Goal: Information Seeking & Learning: Learn about a topic

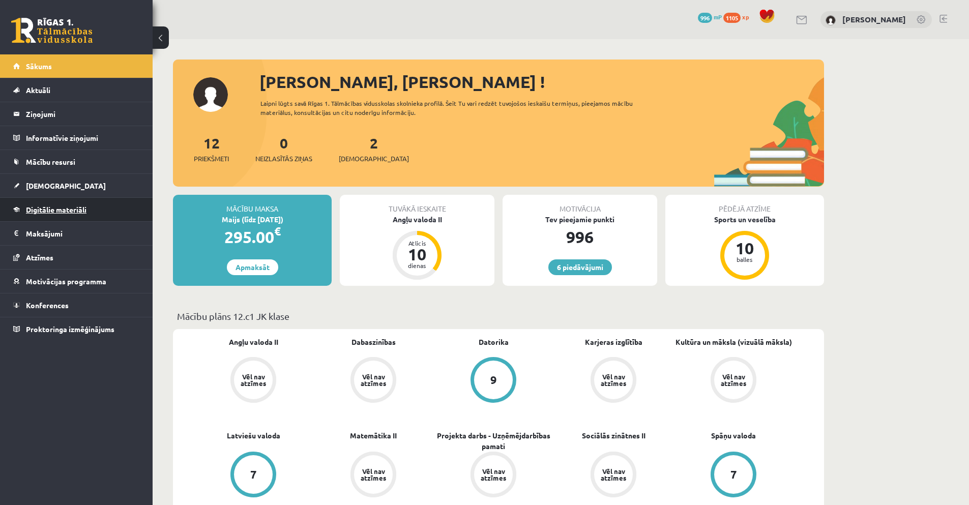
click at [44, 207] on span "Digitālie materiāli" at bounding box center [56, 209] width 61 height 9
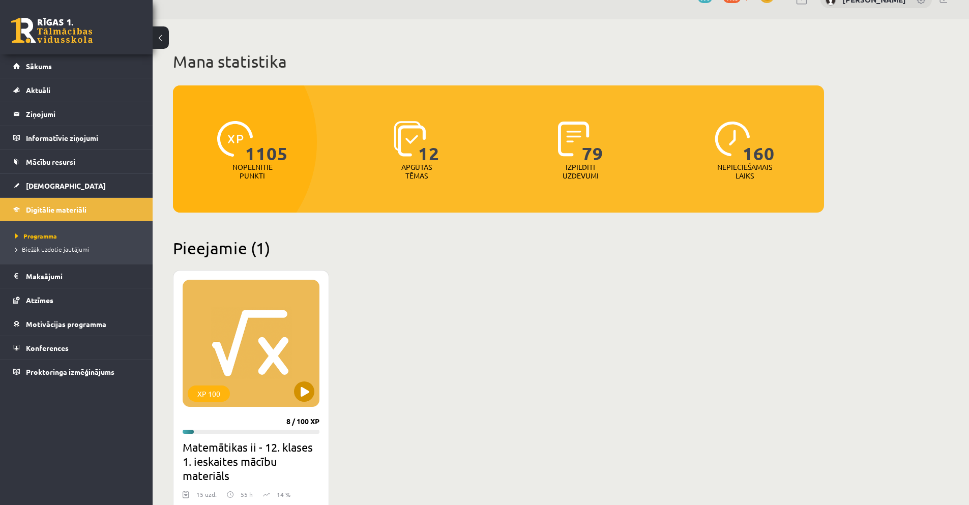
scroll to position [102, 0]
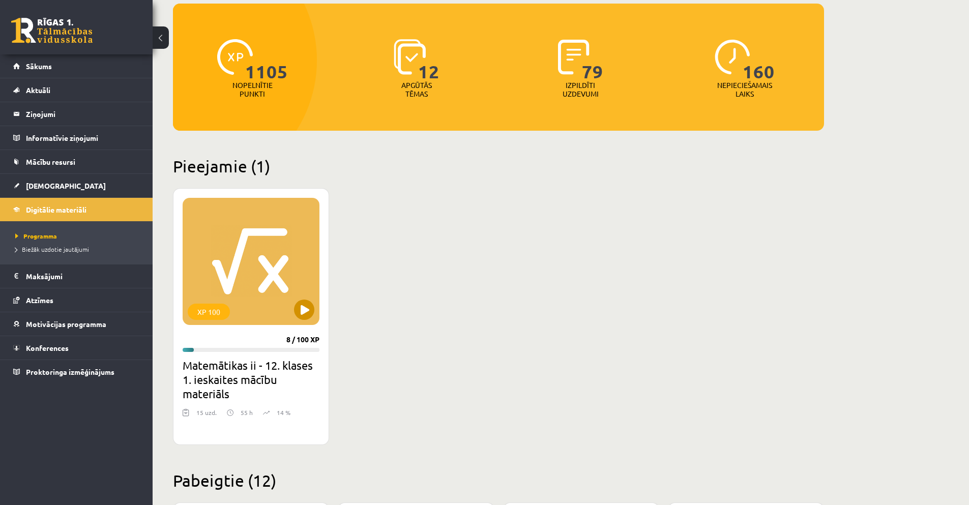
click at [265, 270] on div "XP 100" at bounding box center [251, 261] width 137 height 127
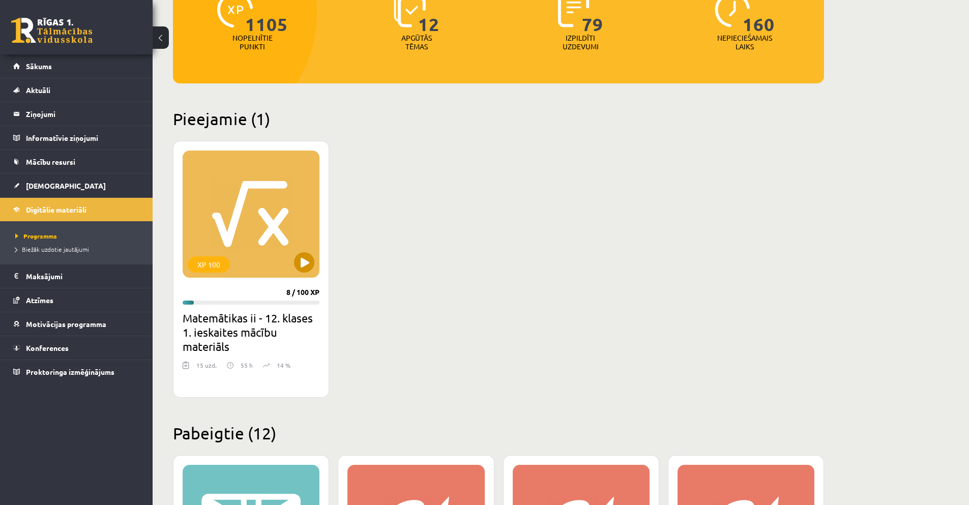
scroll to position [153, 0]
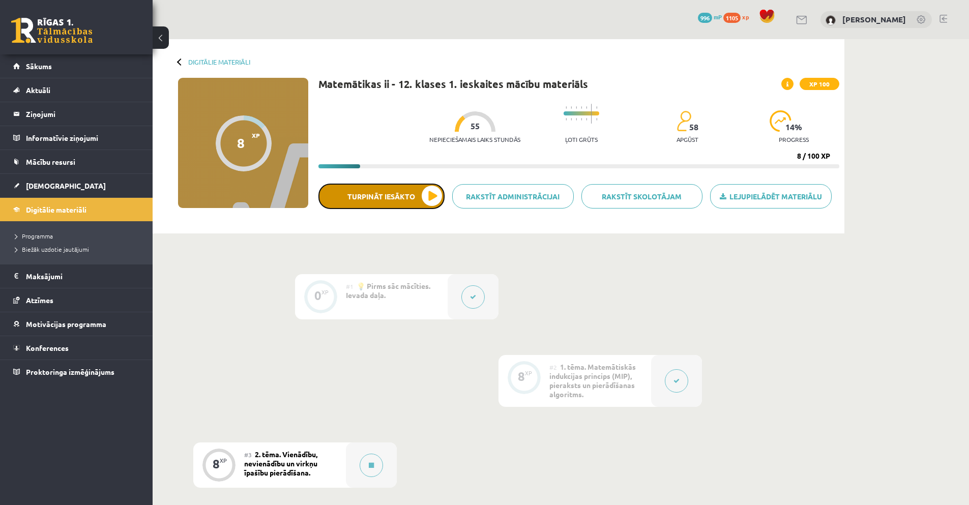
click at [395, 198] on button "Turpināt iesākto" at bounding box center [381, 196] width 126 height 25
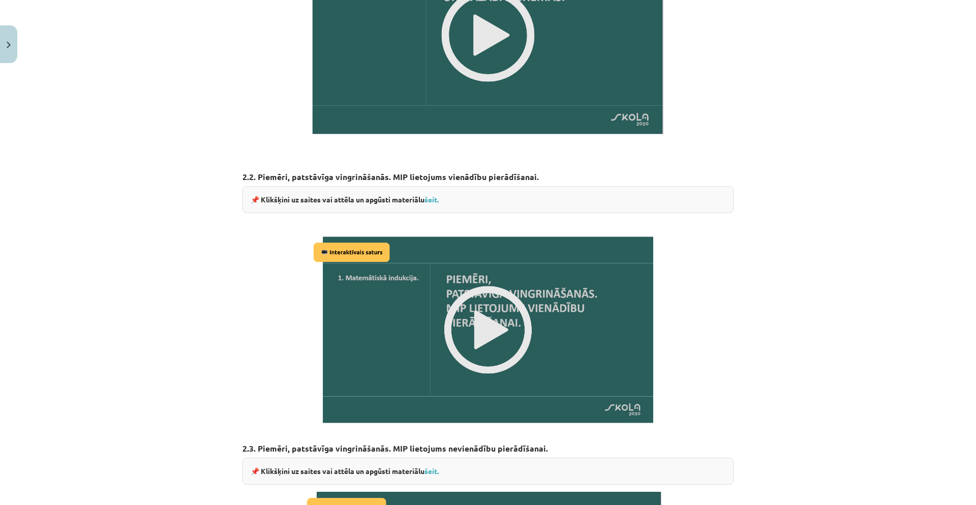
scroll to position [508, 0]
click at [481, 315] on img at bounding box center [488, 329] width 355 height 200
